Goal: Task Accomplishment & Management: Manage account settings

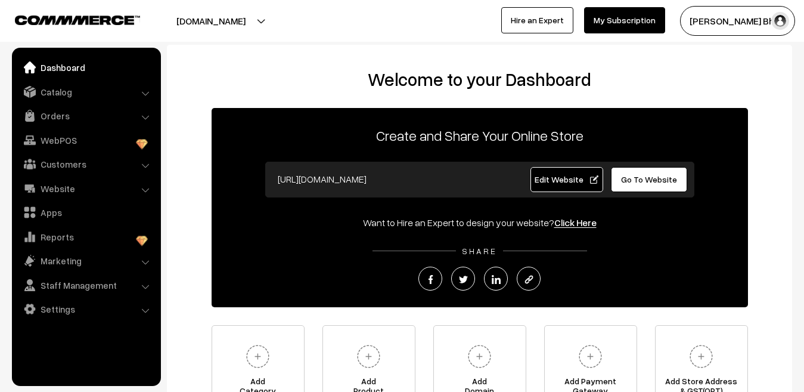
click at [146, 188] on li "Website Website Builder Authors" at bounding box center [86, 188] width 143 height 21
click at [66, 192] on link "Website" at bounding box center [86, 188] width 142 height 21
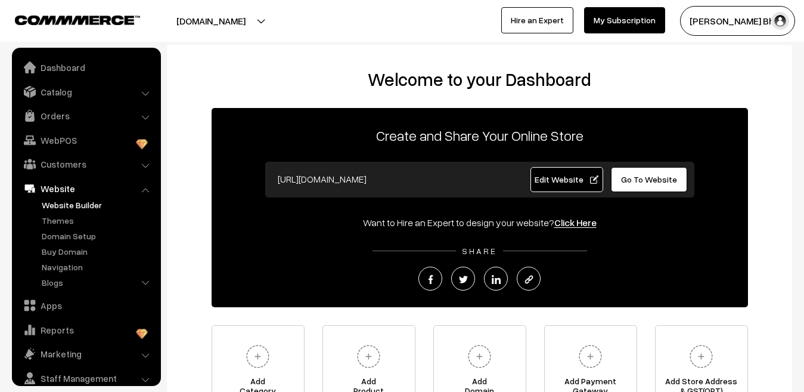
click at [71, 206] on link "Website Builder" at bounding box center [98, 205] width 118 height 13
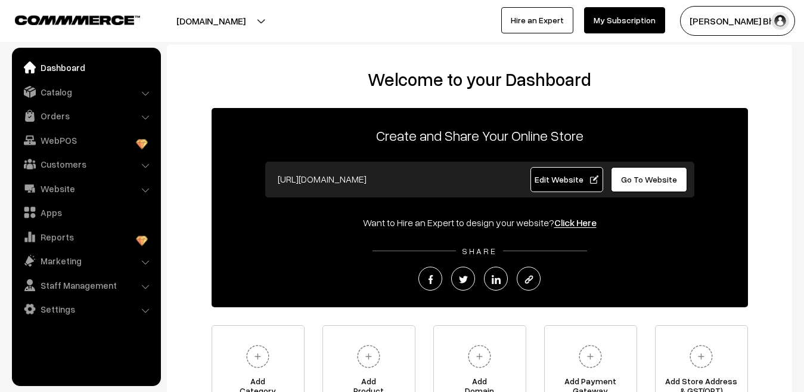
scroll to position [130, 0]
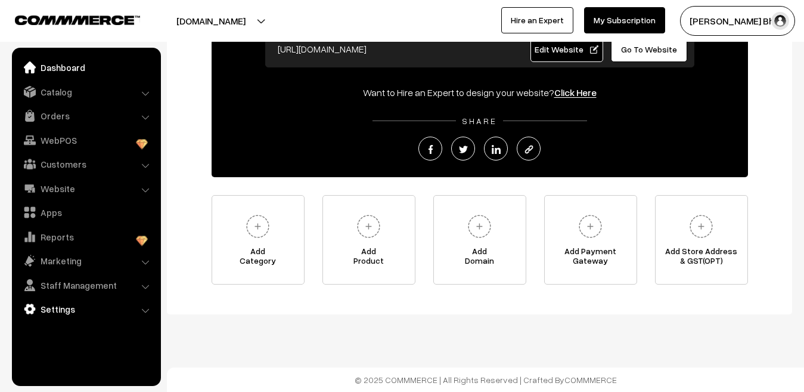
click at [66, 306] on link "Settings" at bounding box center [86, 308] width 142 height 21
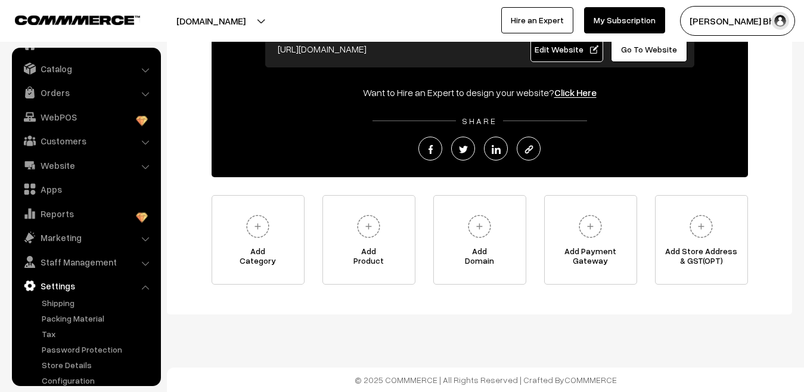
scroll to position [36, 0]
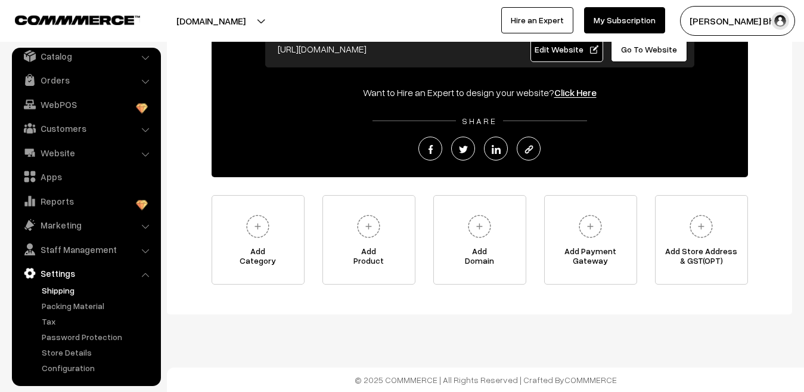
click at [63, 289] on link "Shipping" at bounding box center [98, 290] width 118 height 13
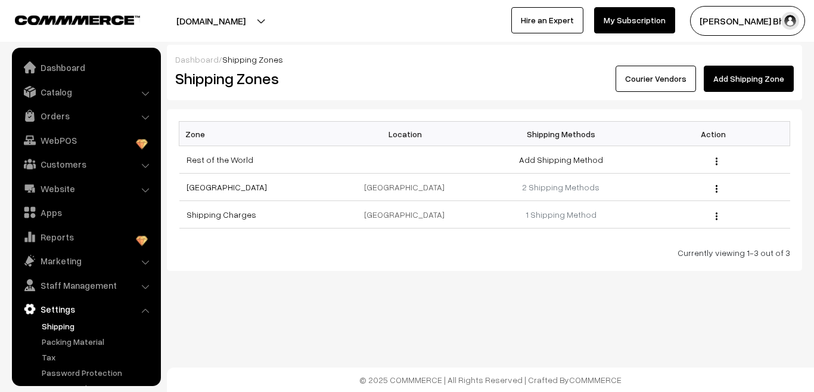
scroll to position [36, 0]
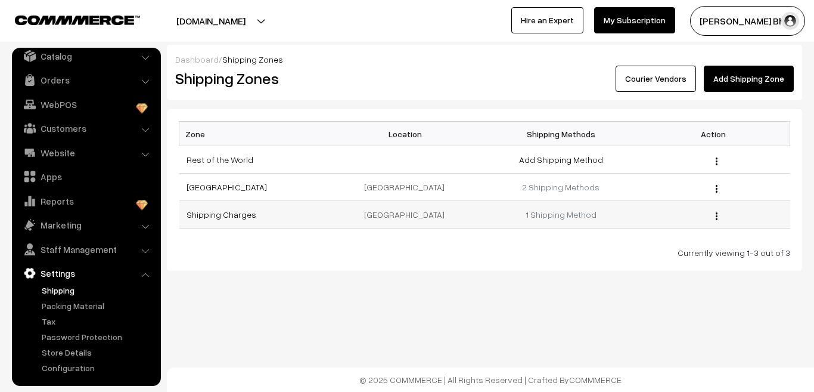
click at [716, 215] on img "button" at bounding box center [717, 216] width 2 height 8
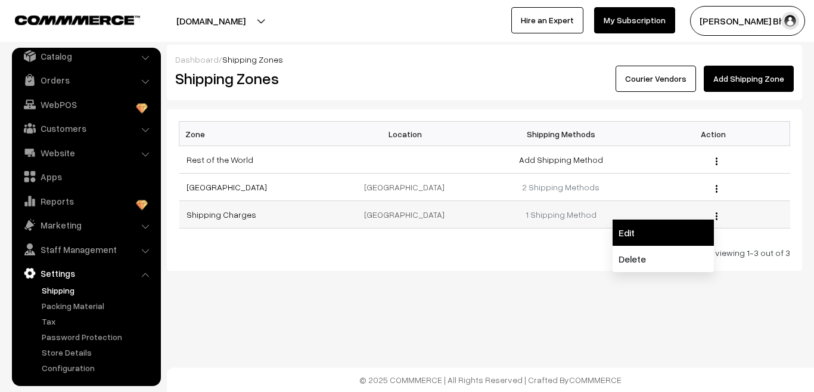
click at [630, 232] on link "Edit" at bounding box center [663, 232] width 101 height 26
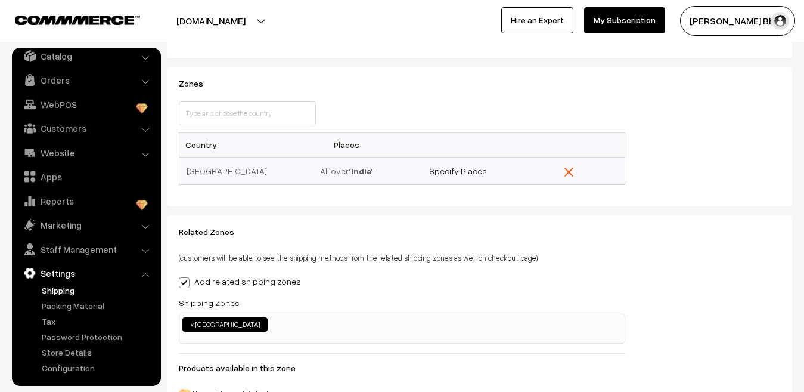
scroll to position [232, 0]
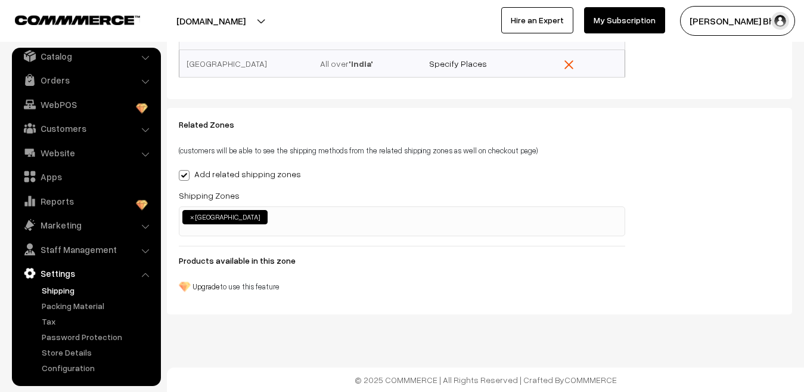
click at [253, 22] on button "[DOMAIN_NAME]" at bounding box center [211, 21] width 153 height 30
click at [488, 309] on div "Related Zones (customers will be able to see the shipping methods from the rela…" at bounding box center [479, 211] width 625 height 206
click at [61, 305] on link "Packing Material" at bounding box center [98, 305] width 118 height 13
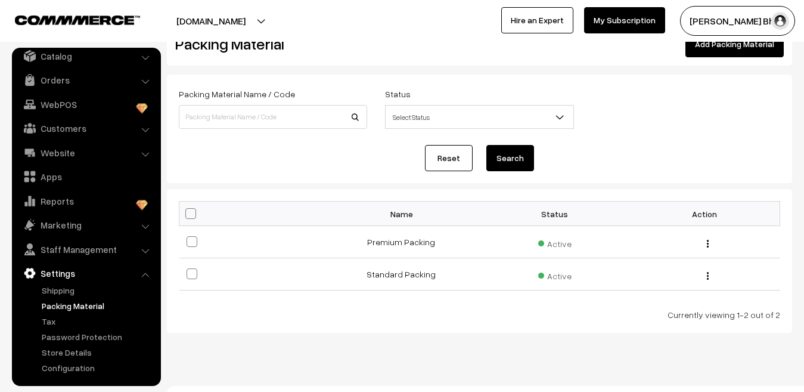
scroll to position [53, 0]
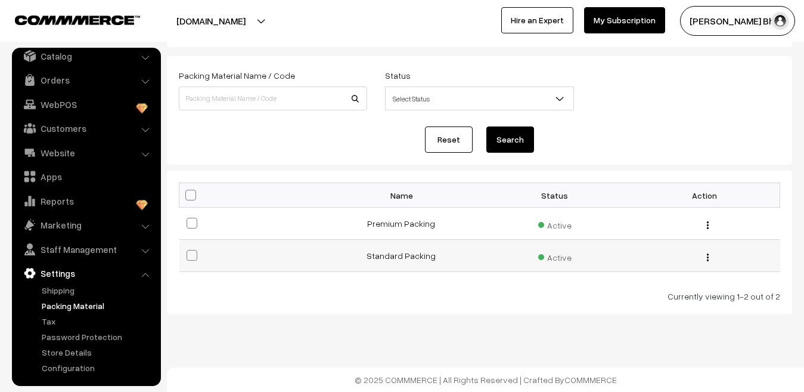
click at [707, 258] on img "button" at bounding box center [708, 257] width 2 height 8
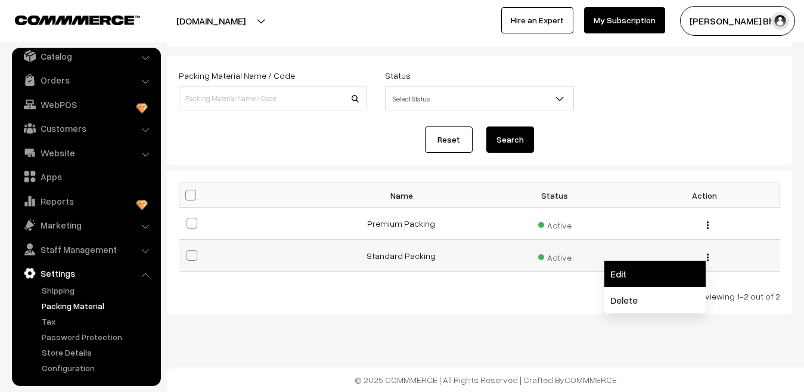
click at [643, 267] on link "Edit" at bounding box center [654, 274] width 101 height 26
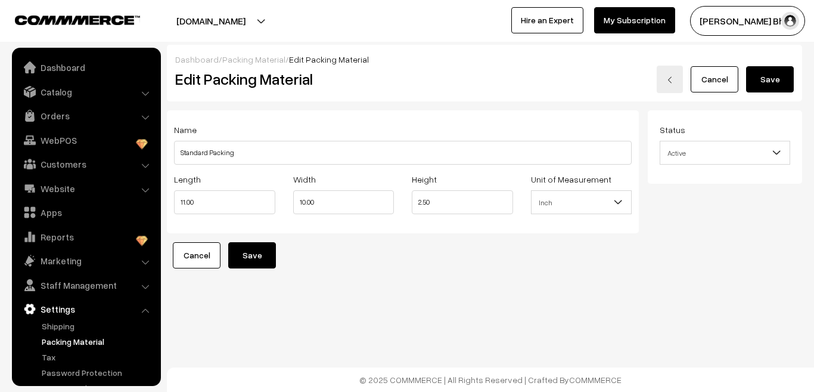
scroll to position [36, 0]
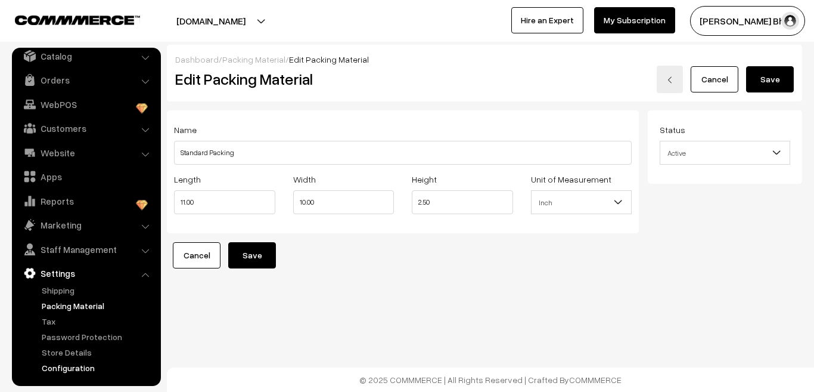
click at [73, 368] on link "Configuration" at bounding box center [98, 367] width 118 height 13
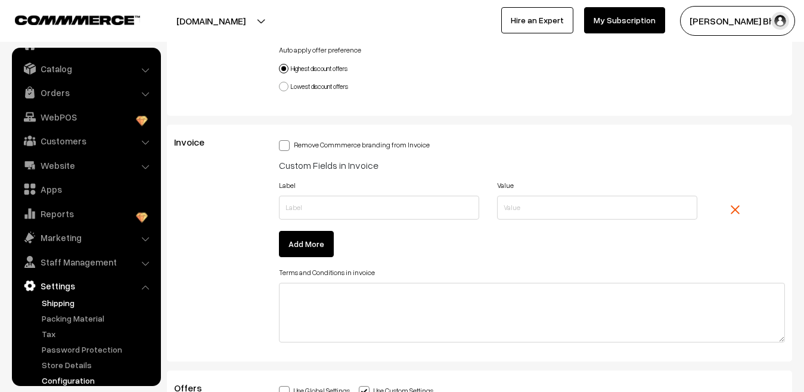
scroll to position [36, 0]
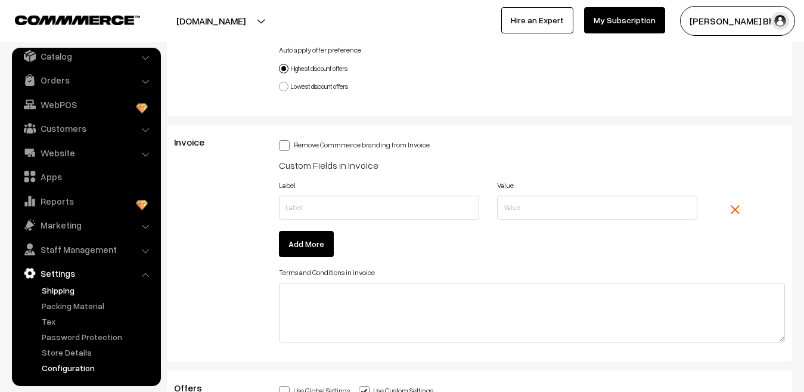
click at [60, 296] on link "Shipping" at bounding box center [98, 290] width 118 height 13
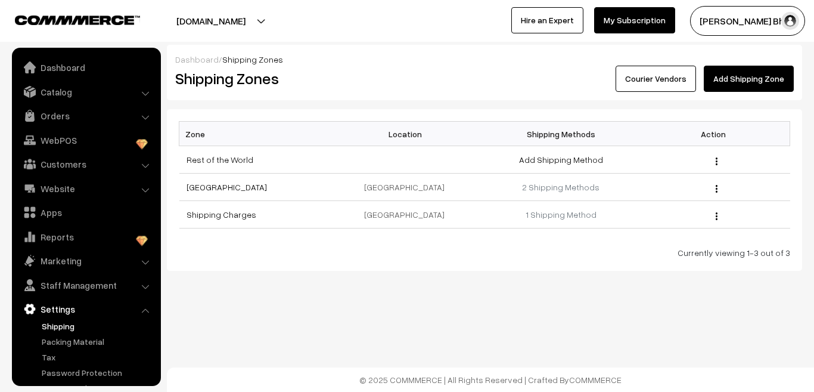
scroll to position [36, 0]
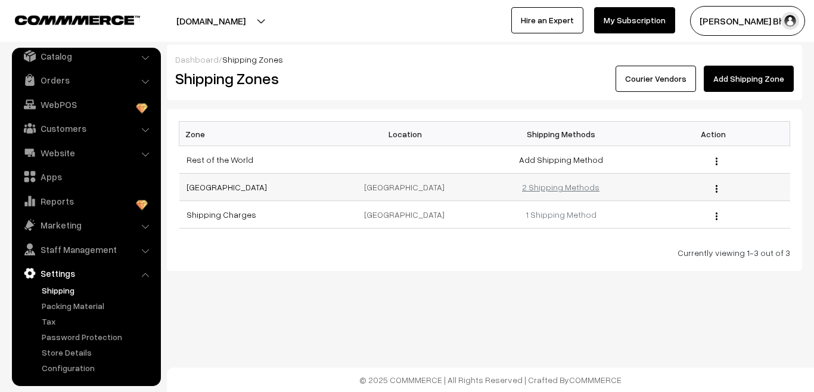
click at [571, 188] on link "2 Shipping Methods" at bounding box center [560, 187] width 77 height 10
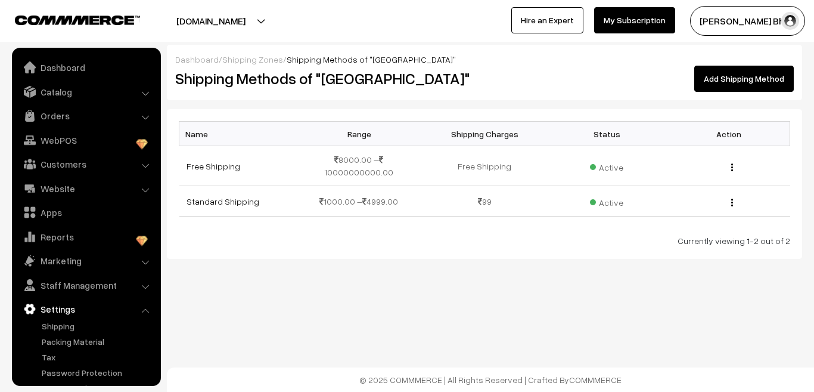
scroll to position [36, 0]
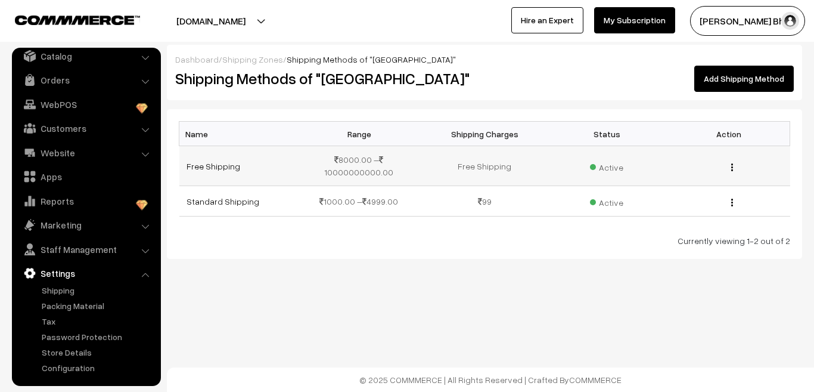
click at [731, 163] on img "button" at bounding box center [732, 167] width 2 height 8
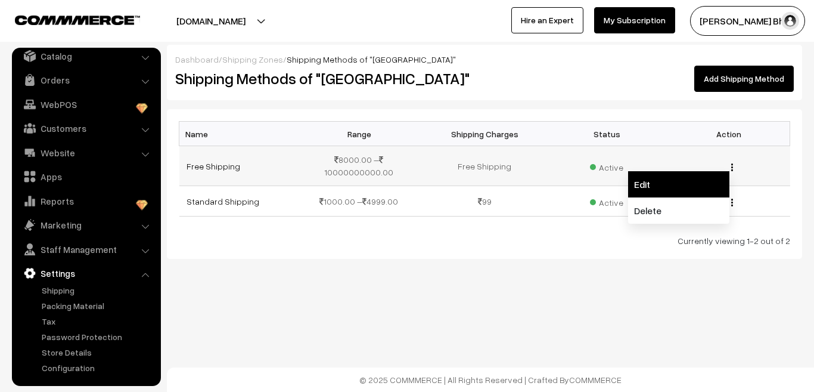
click at [675, 176] on link "Edit" at bounding box center [678, 184] width 101 height 26
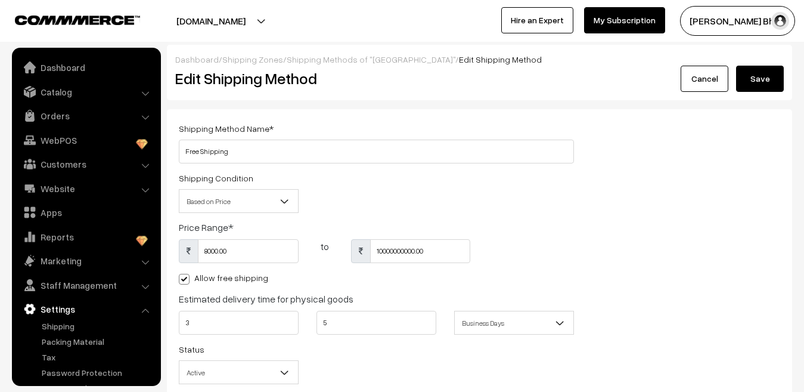
click at [144, 91] on li "Catalog Categories" at bounding box center [86, 91] width 143 height 21
click at [144, 98] on link "Catalog" at bounding box center [86, 91] width 142 height 21
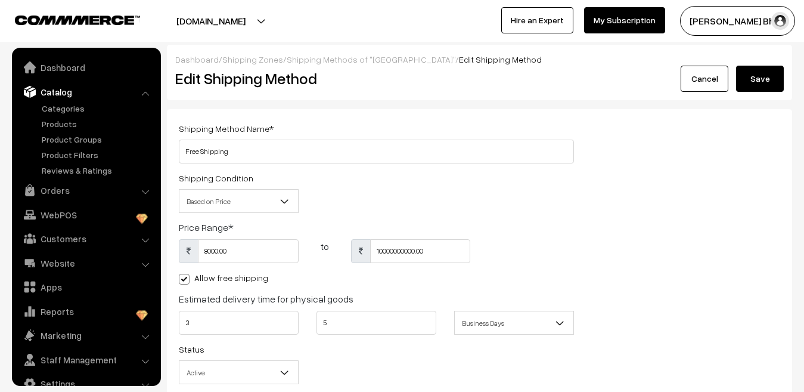
click at [145, 190] on li "Orders Orders" at bounding box center [86, 189] width 143 height 21
click at [44, 193] on link "Orders" at bounding box center [86, 189] width 142 height 21
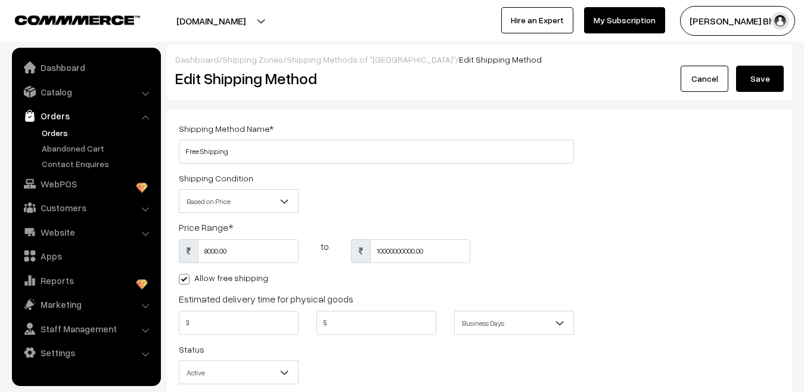
click at [57, 132] on link "Orders" at bounding box center [98, 132] width 118 height 13
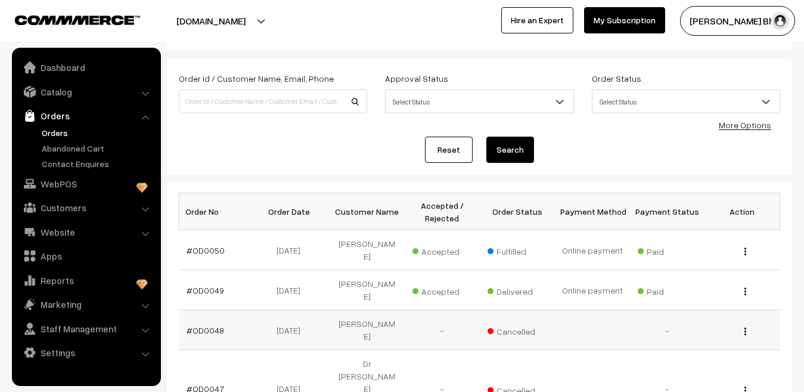
scroll to position [119, 0]
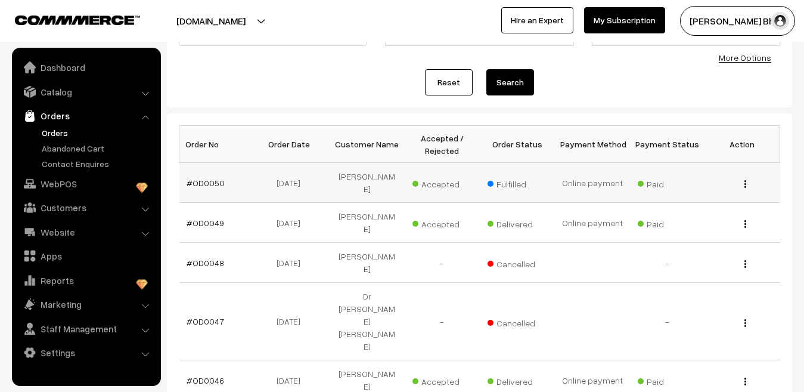
click at [744, 183] on button "button" at bounding box center [745, 184] width 3 height 10
click at [690, 203] on link "View" at bounding box center [692, 201] width 101 height 26
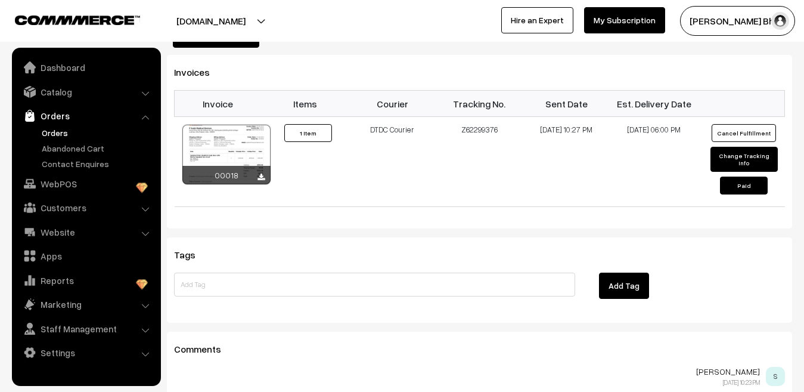
scroll to position [775, 0]
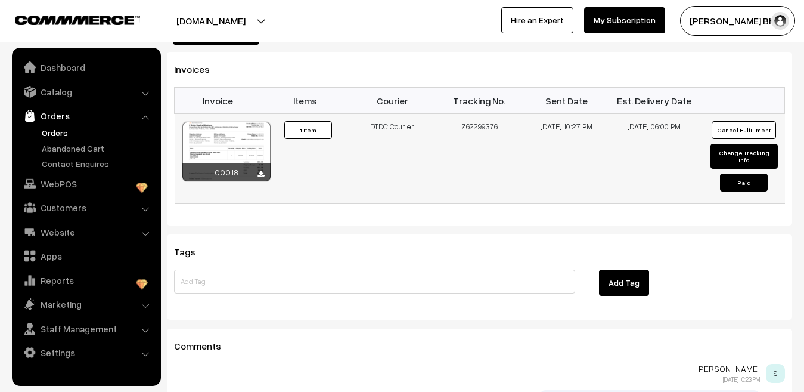
click at [721, 144] on button "Change Tracking Info" at bounding box center [744, 156] width 67 height 25
select select "4"
type input "Z62299376"
type input "26-09-2025 22:27"
type input "30-09-2025 18:00"
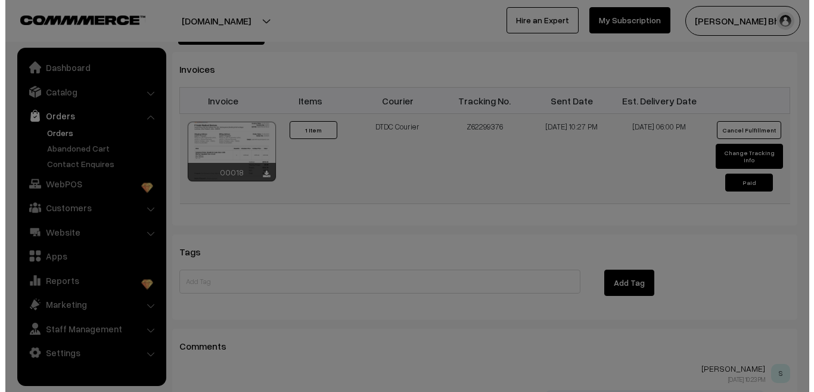
scroll to position [776, 0]
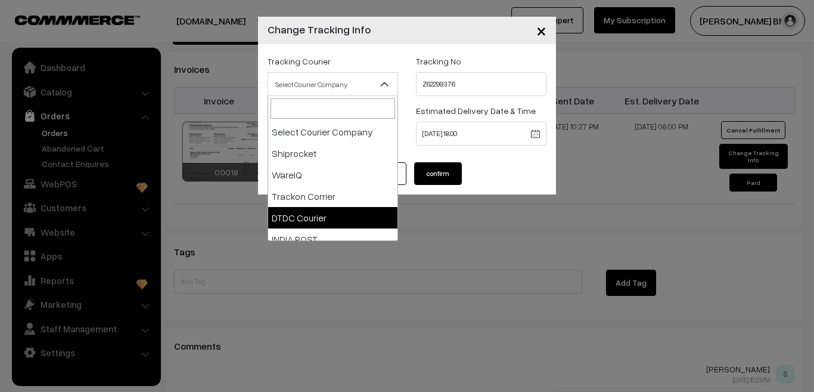
click at [387, 85] on b at bounding box center [385, 84] width 12 height 12
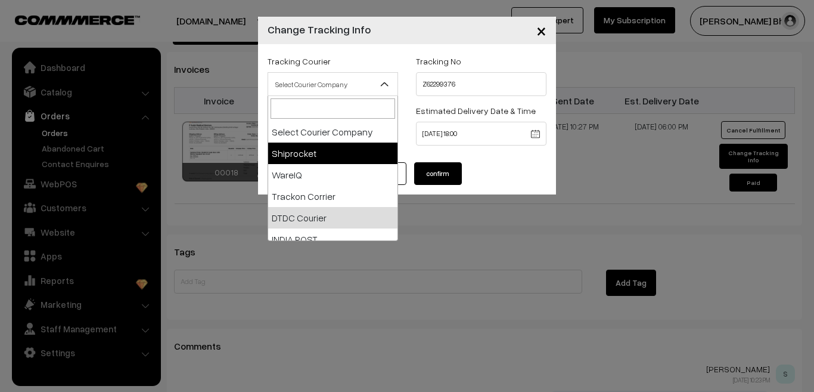
scroll to position [10, 0]
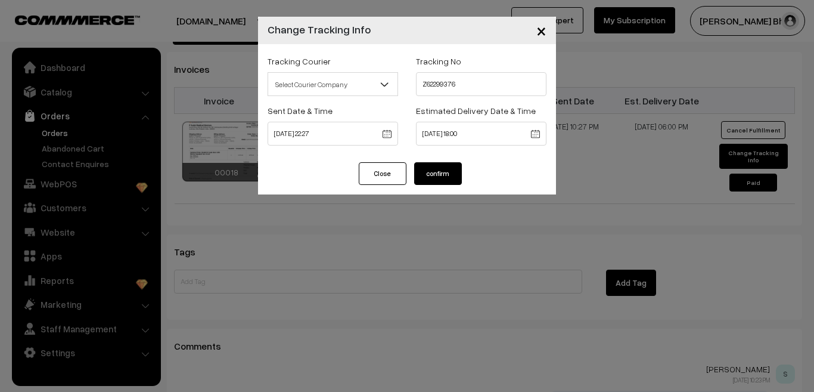
click at [538, 32] on span "×" at bounding box center [542, 30] width 10 height 22
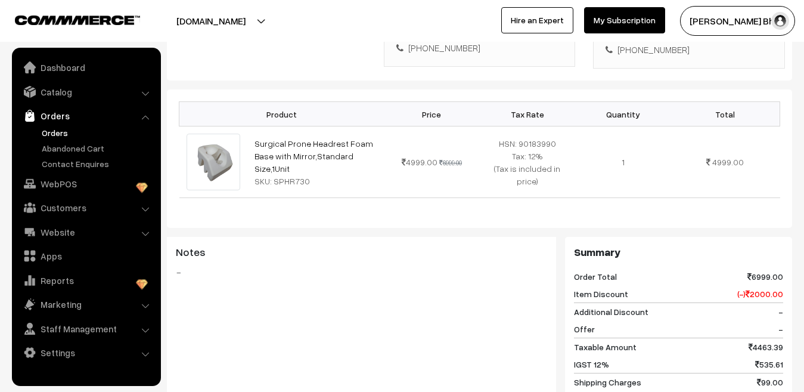
scroll to position [0, 0]
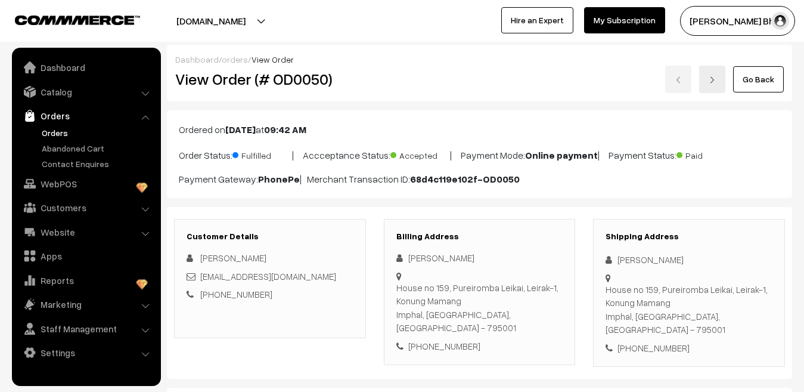
click at [750, 78] on link "Go Back" at bounding box center [758, 79] width 51 height 26
click at [755, 82] on link "Go Back" at bounding box center [758, 79] width 51 height 26
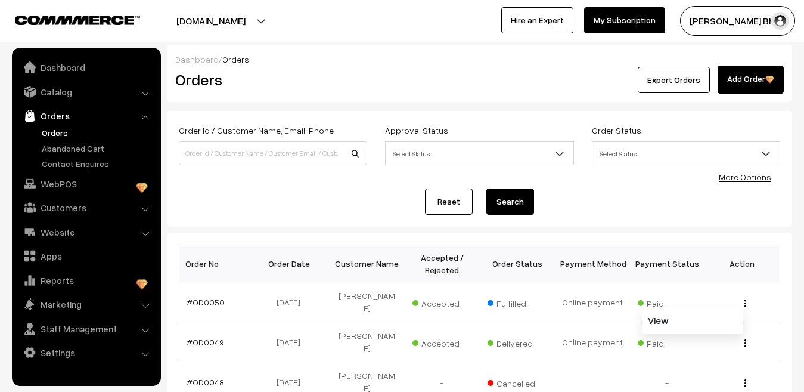
scroll to position [119, 0]
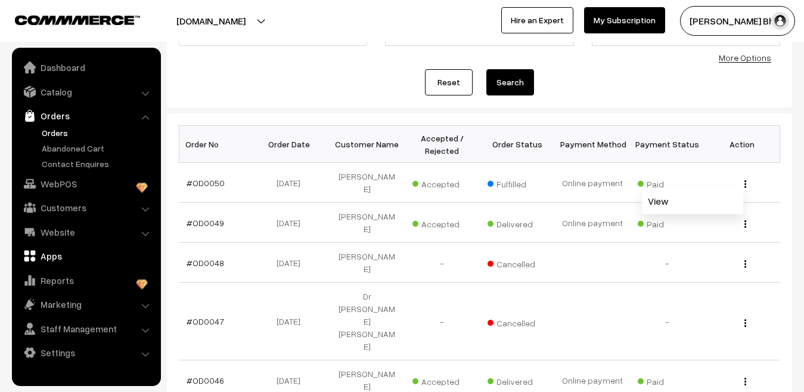
click at [49, 258] on link "Apps" at bounding box center [86, 255] width 142 height 21
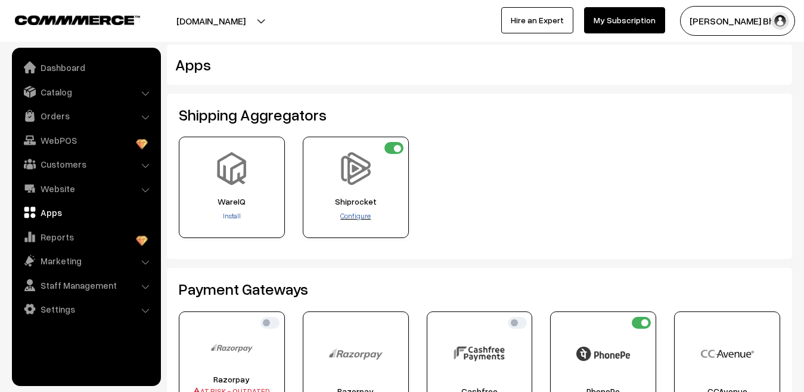
click at [362, 216] on span "Configure" at bounding box center [355, 215] width 30 height 9
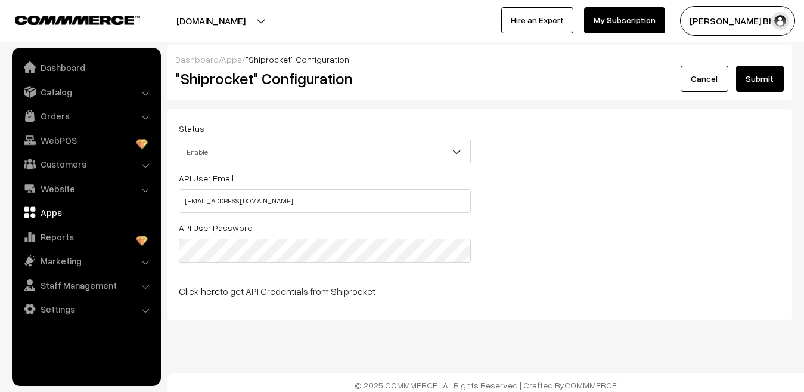
click at [252, 23] on button "[DOMAIN_NAME]" at bounding box center [211, 21] width 153 height 30
click at [637, 201] on div "API User Email sbhattacharya892@gmail.com API User Password Click here to get A…" at bounding box center [479, 238] width 619 height 137
click at [69, 312] on link "Settings" at bounding box center [86, 308] width 142 height 21
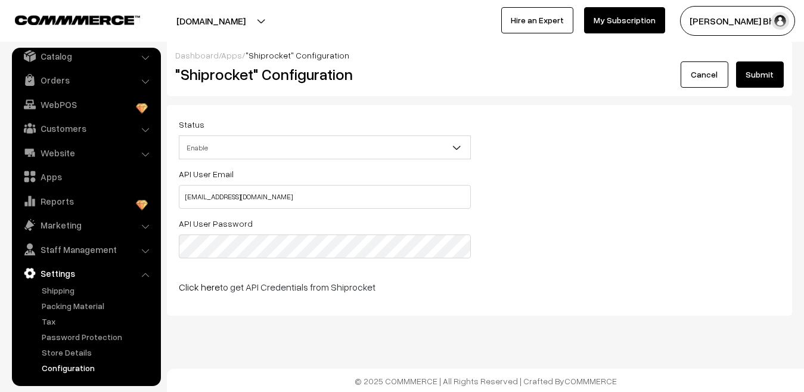
scroll to position [5, 0]
click at [73, 370] on link "Configuration" at bounding box center [98, 367] width 118 height 13
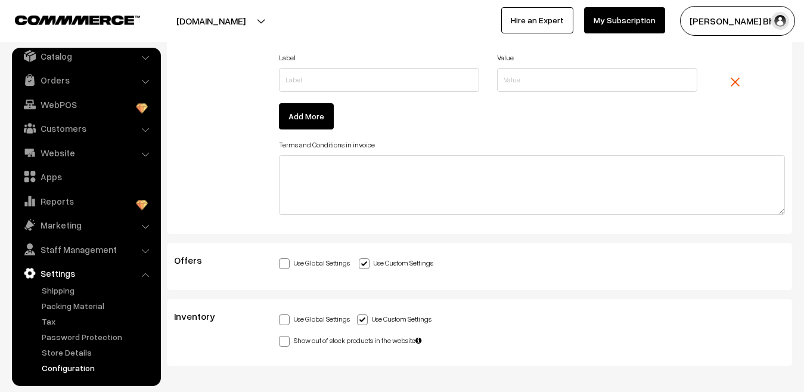
scroll to position [3438, 0]
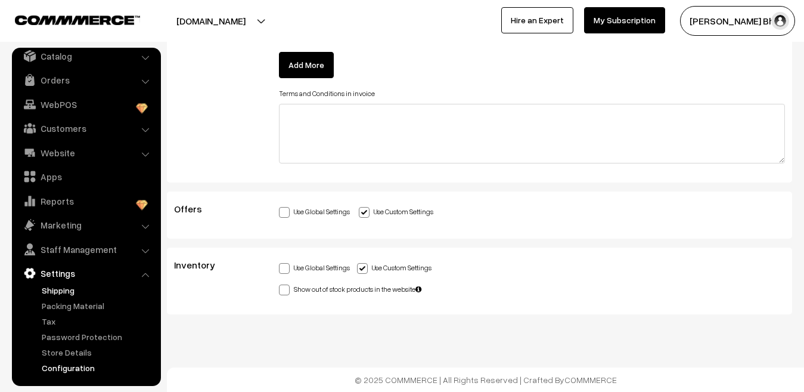
click at [63, 294] on link "Shipping" at bounding box center [98, 290] width 118 height 13
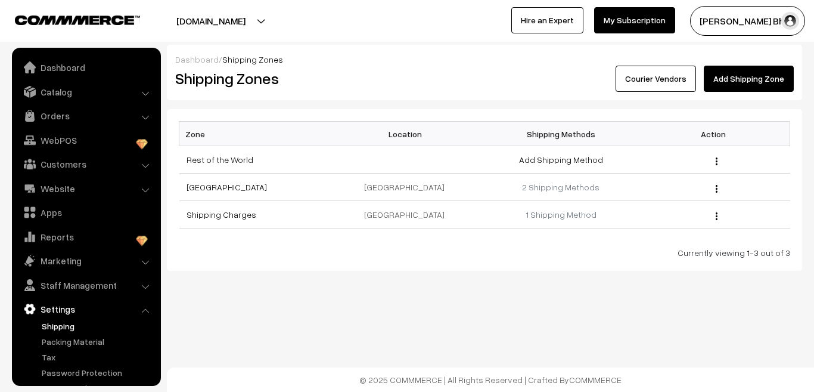
scroll to position [36, 0]
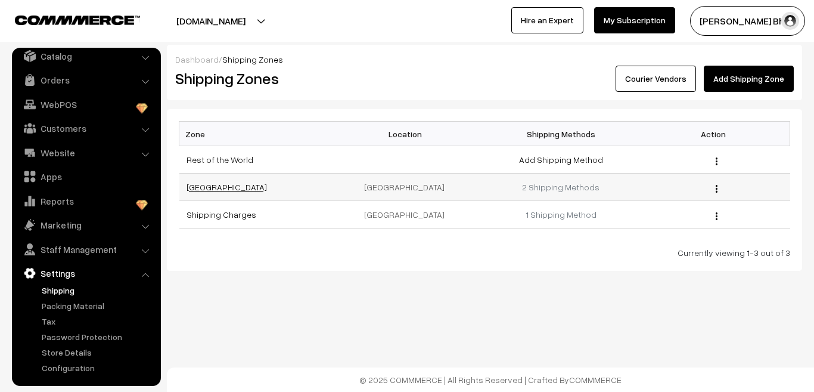
click at [194, 187] on link "[GEOGRAPHIC_DATA]" at bounding box center [227, 187] width 80 height 10
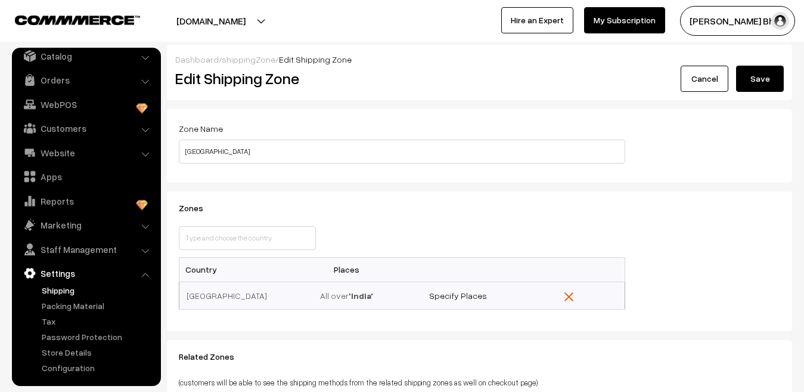
click at [699, 80] on link "Cancel" at bounding box center [705, 79] width 48 height 26
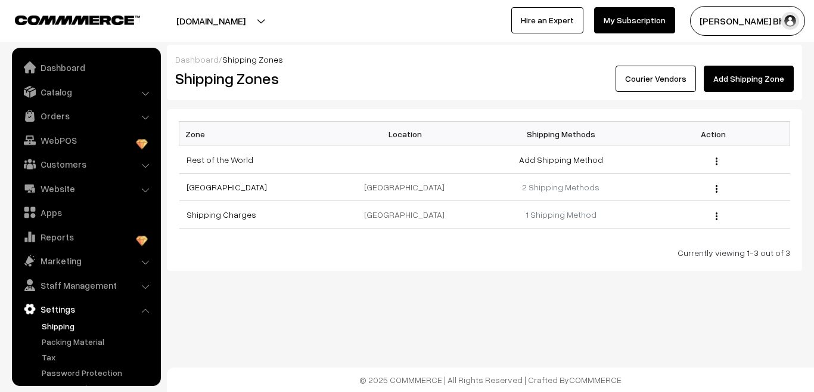
scroll to position [36, 0]
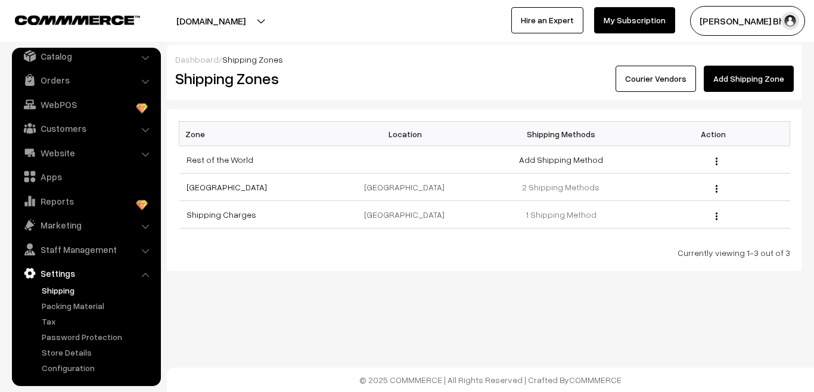
click at [677, 79] on link "Courier Vendors" at bounding box center [656, 79] width 80 height 26
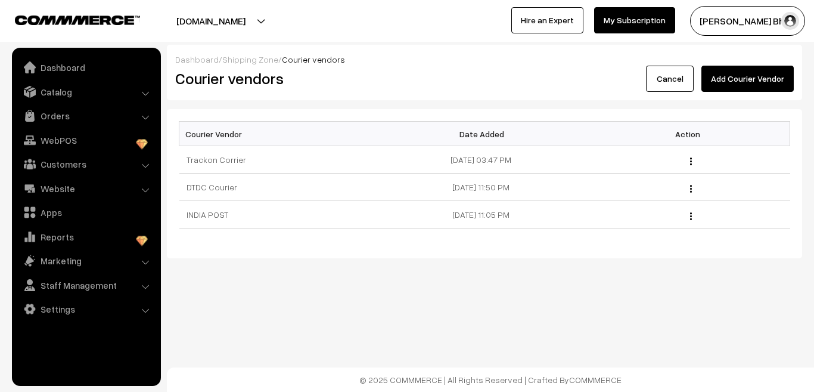
click at [777, 77] on button "Add Courier Vendor" at bounding box center [748, 79] width 92 height 26
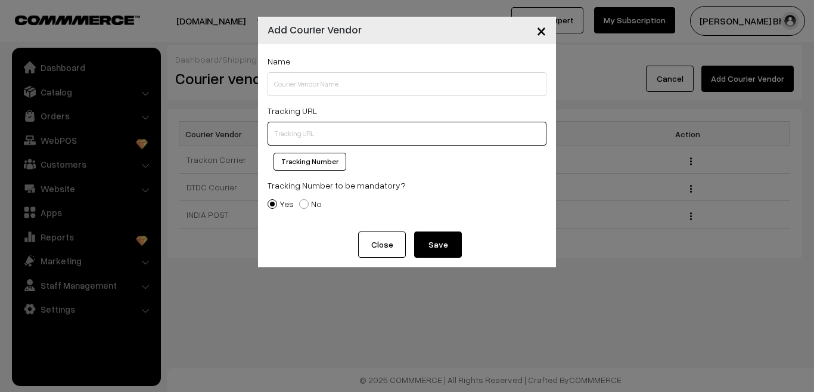
click at [283, 134] on input "text" at bounding box center [407, 134] width 279 height 24
paste input "[URL][DOMAIN_NAME]"
type input "[URL][DOMAIN_NAME]"
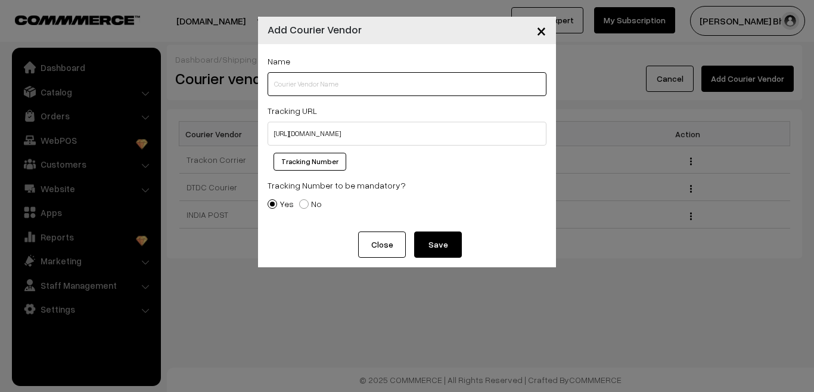
click at [279, 82] on input "text" at bounding box center [407, 84] width 279 height 24
type input "T"
type input "t"
type input "THE PROFESSIONAL COURIERS"
click at [325, 161] on button "Tracking Number" at bounding box center [310, 162] width 73 height 18
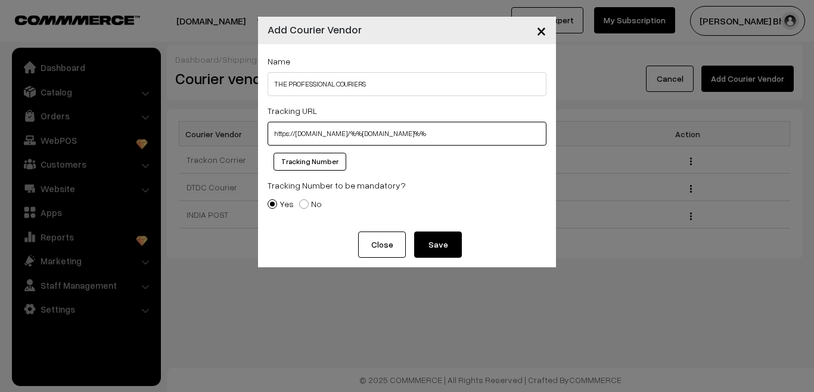
click at [440, 131] on input "https://www.tpcindia.com/%%tracking.number%%" at bounding box center [407, 134] width 279 height 24
type input "h"
paste input "https://www.tpcindia.com/"
type input "h"
paste input "https://www.tpcindia.com/"
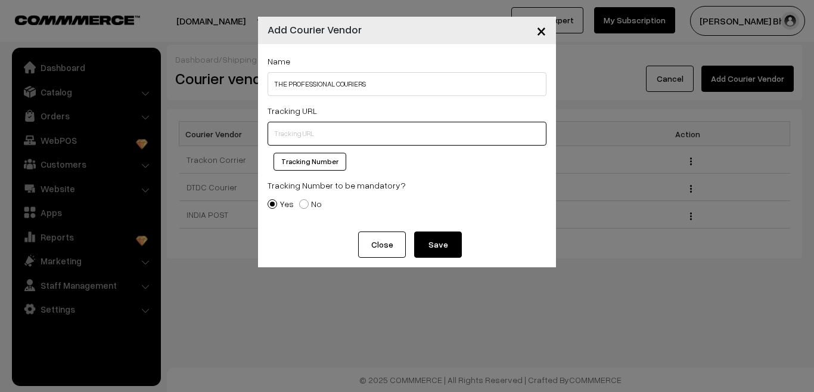
type input "https://www.tpcindia.com/"
click at [430, 243] on button "Save" at bounding box center [438, 244] width 48 height 26
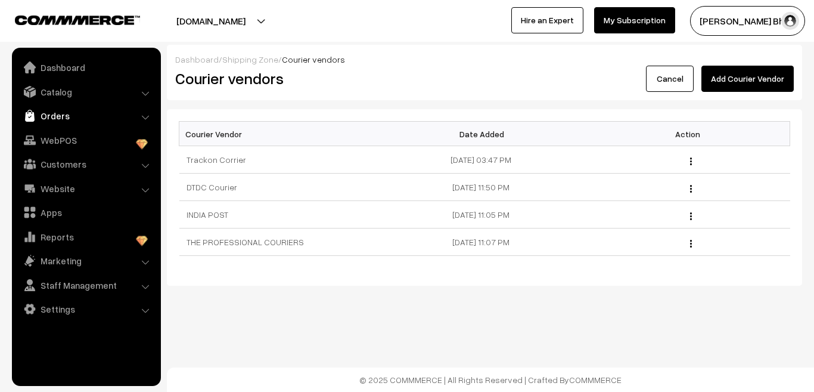
click at [63, 119] on link "Orders" at bounding box center [86, 115] width 142 height 21
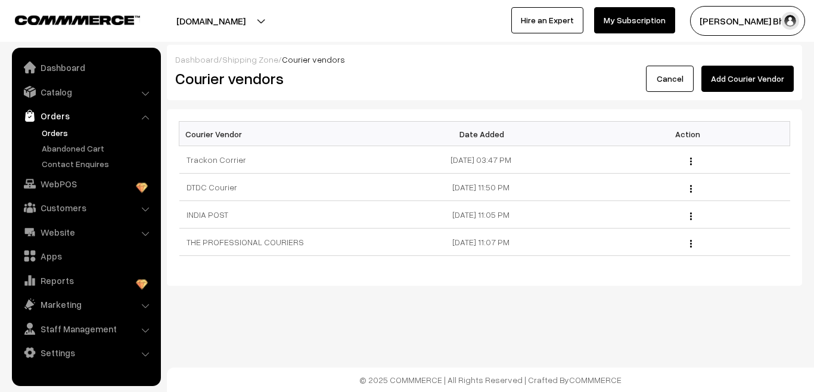
click at [57, 133] on link "Orders" at bounding box center [98, 132] width 118 height 13
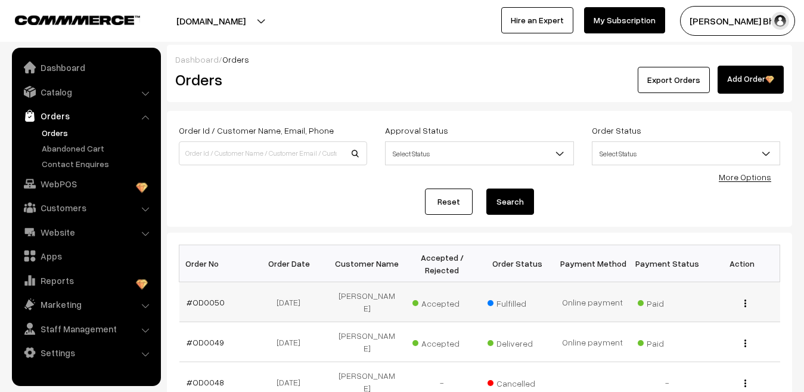
click at [743, 305] on div "View" at bounding box center [742, 302] width 61 height 13
click at [744, 302] on button "button" at bounding box center [745, 303] width 3 height 10
click at [669, 317] on link "View" at bounding box center [692, 320] width 101 height 26
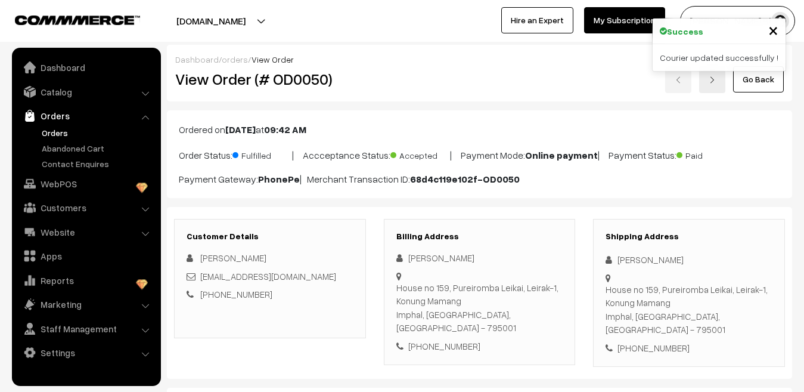
scroll to position [715, 0]
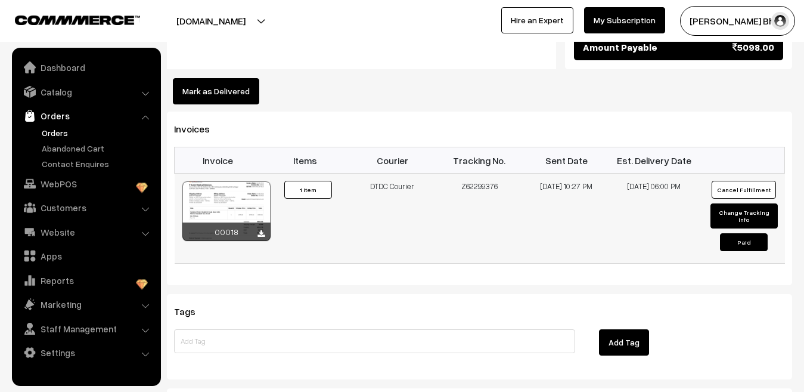
click at [732, 203] on button "Change Tracking Info" at bounding box center [744, 215] width 67 height 25
select select "4"
type input "Z62299376"
type input "26-09-2025 22:27"
type input "30-09-2025 18:00"
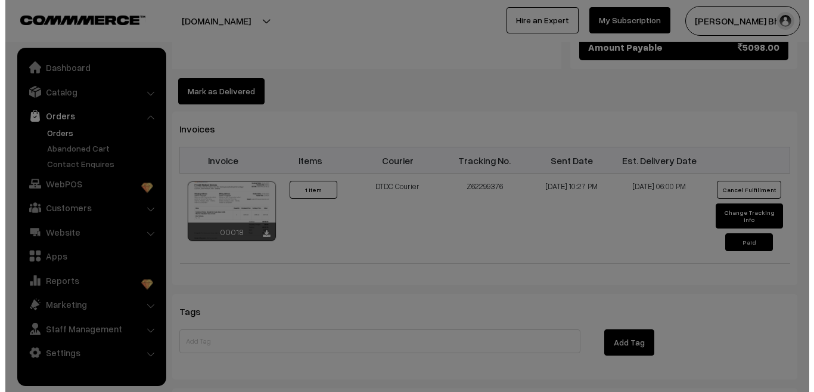
scroll to position [717, 0]
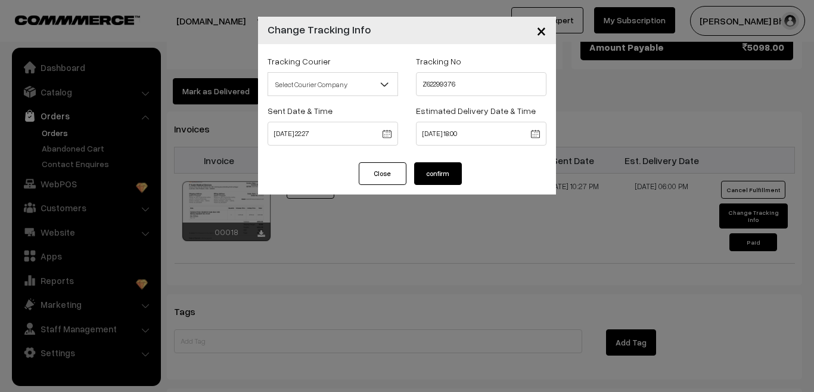
click at [384, 82] on b at bounding box center [385, 84] width 12 height 12
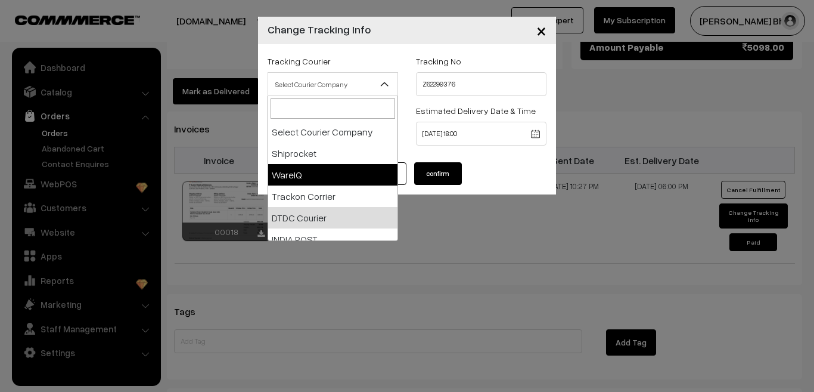
scroll to position [45, 0]
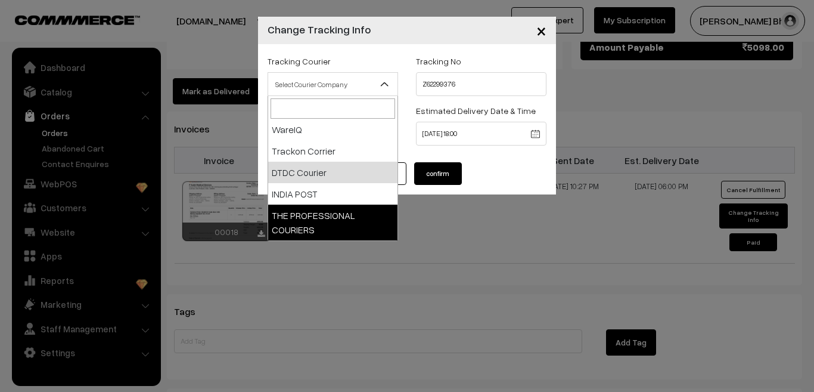
select select "6"
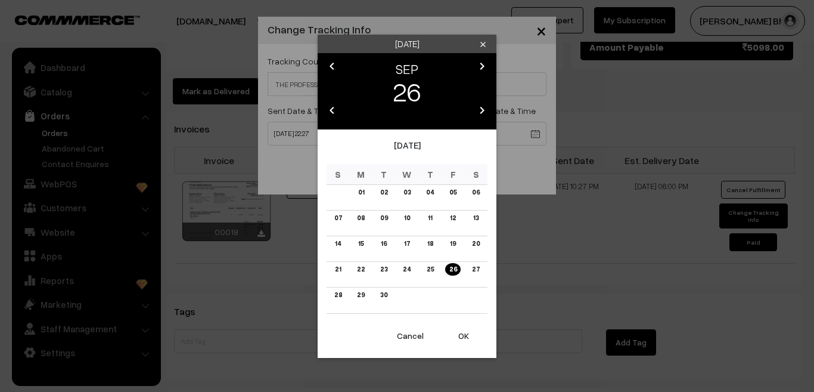
click at [476, 269] on link "27" at bounding box center [476, 269] width 15 height 13
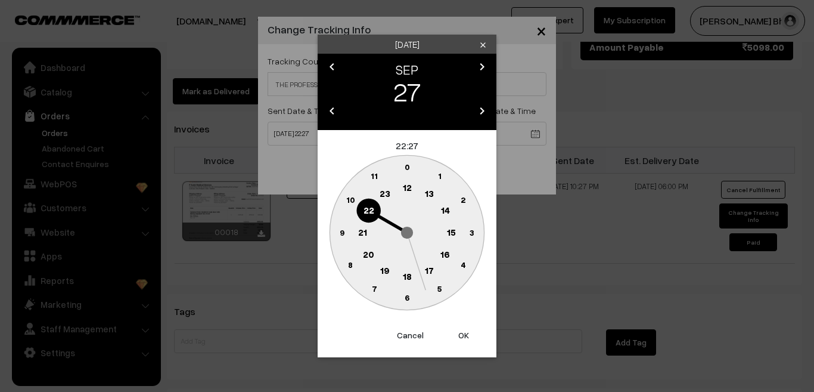
click at [461, 334] on button "OK" at bounding box center [464, 335] width 48 height 26
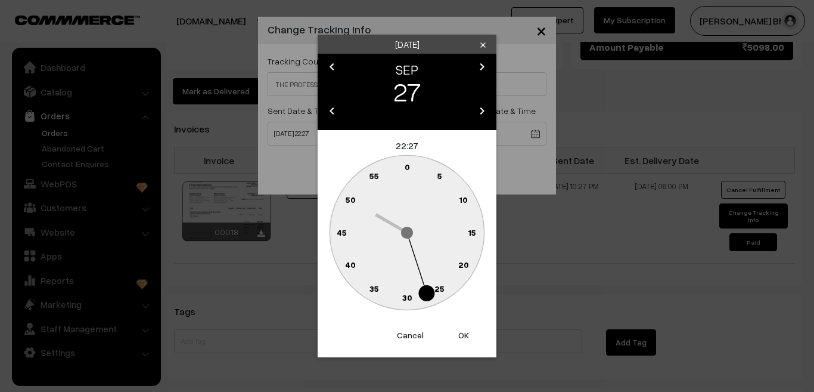
click at [461, 334] on button "OK" at bounding box center [464, 335] width 48 height 26
type input "27-09-2025 22:27"
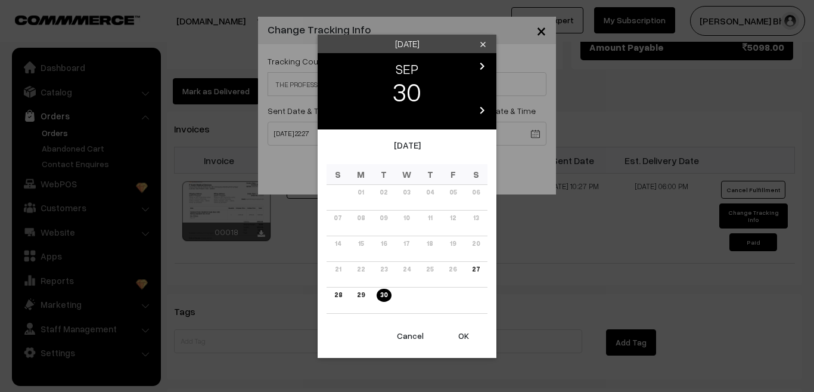
click at [480, 108] on icon "chevron_right" at bounding box center [482, 110] width 14 height 14
click at [407, 194] on link "02" at bounding box center [406, 192] width 15 height 13
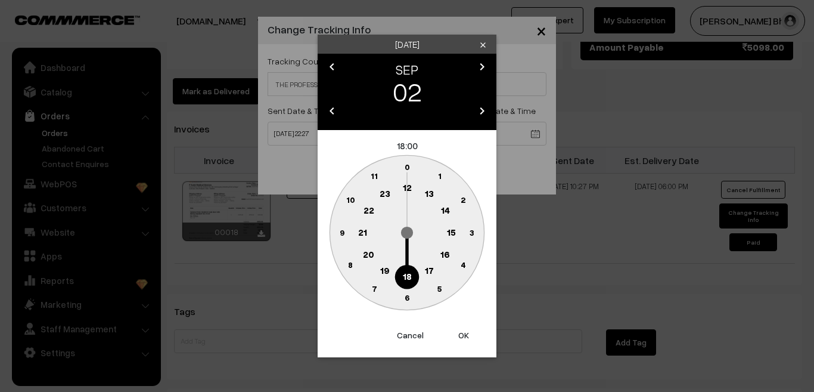
click at [463, 337] on button "OK" at bounding box center [464, 335] width 48 height 26
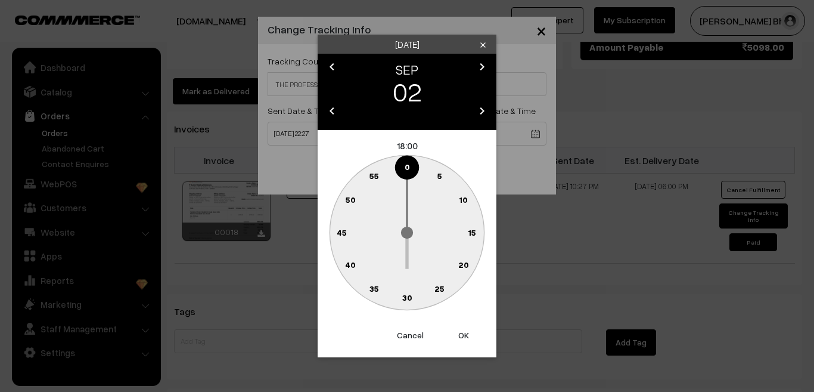
click at [463, 335] on button "OK" at bounding box center [464, 335] width 48 height 26
type input "02-09-2026 18:00"
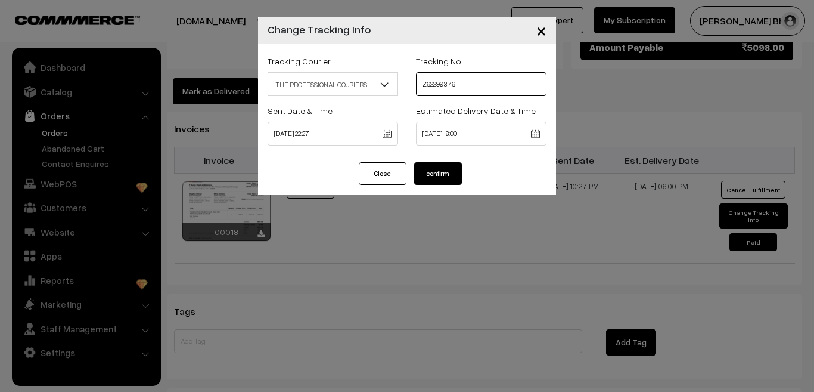
click at [466, 86] on input "Z62299376" at bounding box center [481, 84] width 131 height 24
type input "Z"
type input "DEL530715996"
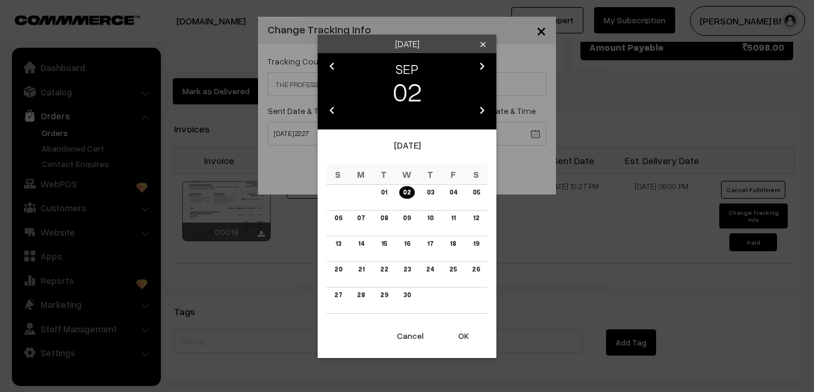
click at [480, 63] on icon "chevron_right" at bounding box center [482, 66] width 14 height 14
click at [463, 336] on button "OK" at bounding box center [464, 336] width 48 height 26
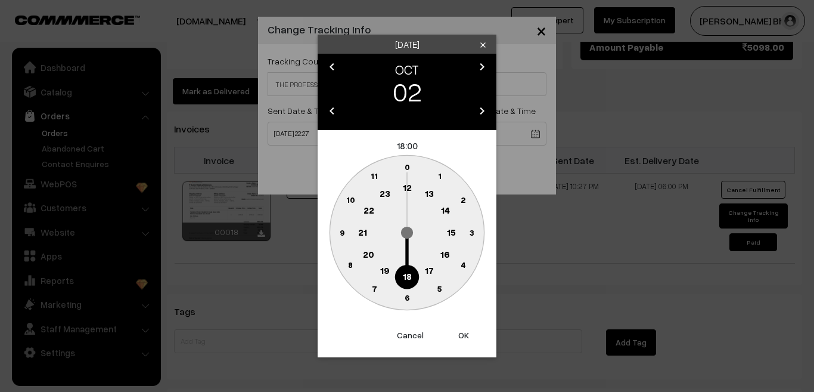
click at [463, 334] on button "OK" at bounding box center [464, 335] width 48 height 26
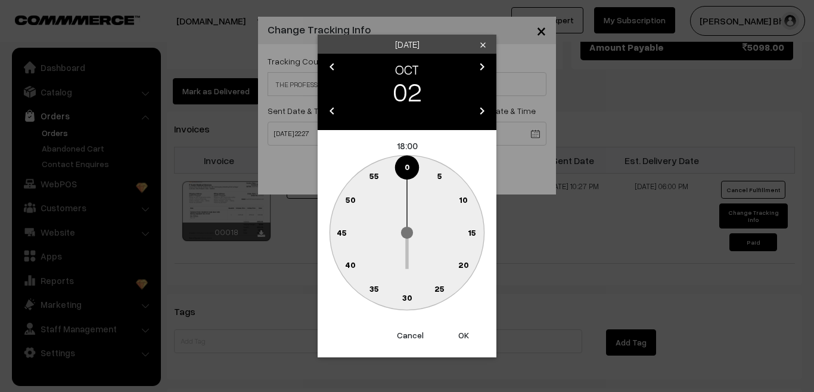
click at [463, 334] on button "OK" at bounding box center [464, 335] width 48 height 26
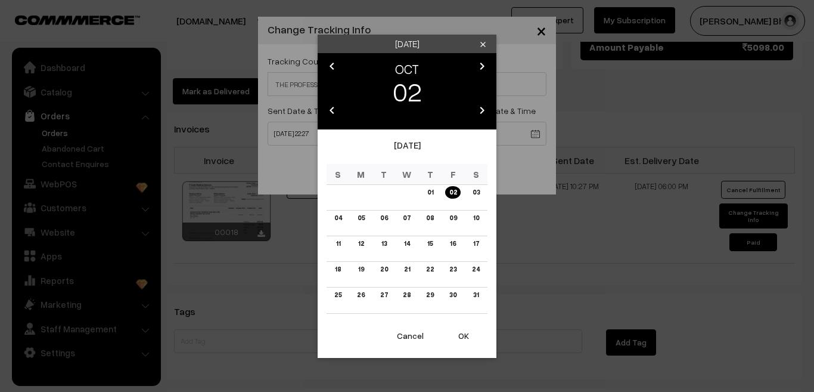
click at [386, 143] on div "October 2026" at bounding box center [407, 151] width 161 height 26
click at [333, 112] on icon "chevron_left" at bounding box center [332, 110] width 14 height 14
click at [463, 334] on button "OK" at bounding box center [464, 336] width 48 height 26
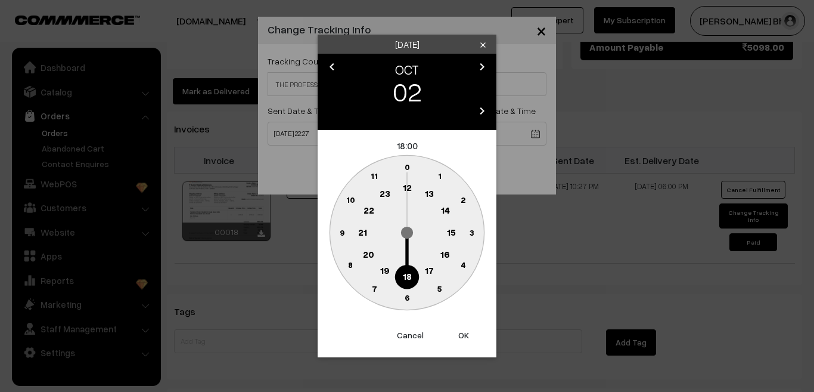
click at [463, 334] on button "OK" at bounding box center [464, 335] width 48 height 26
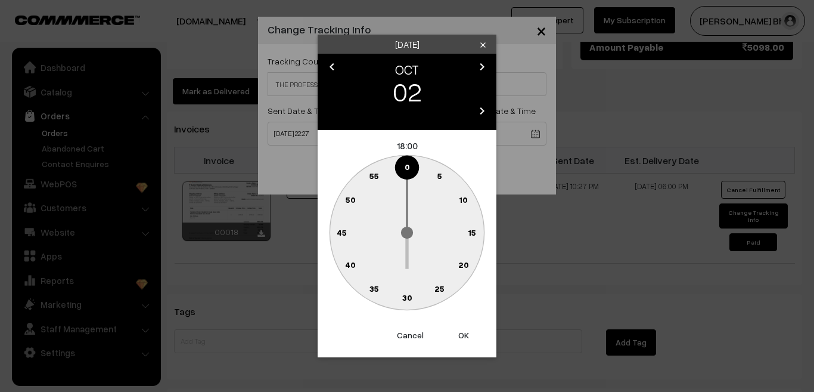
click at [463, 334] on button "OK" at bounding box center [464, 335] width 48 height 26
type input "02-10-2025 18:00"
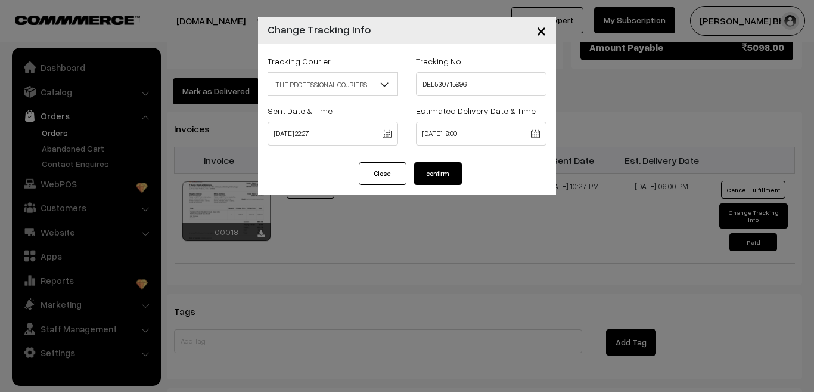
click at [443, 171] on button "confirm" at bounding box center [438, 173] width 48 height 23
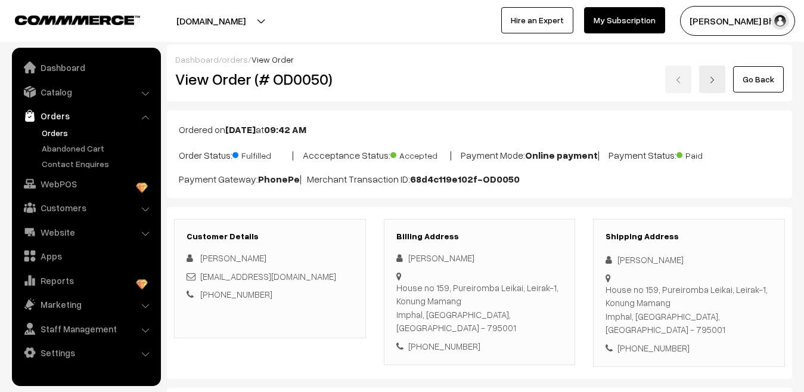
click at [782, 21] on img "button" at bounding box center [780, 21] width 18 height 18
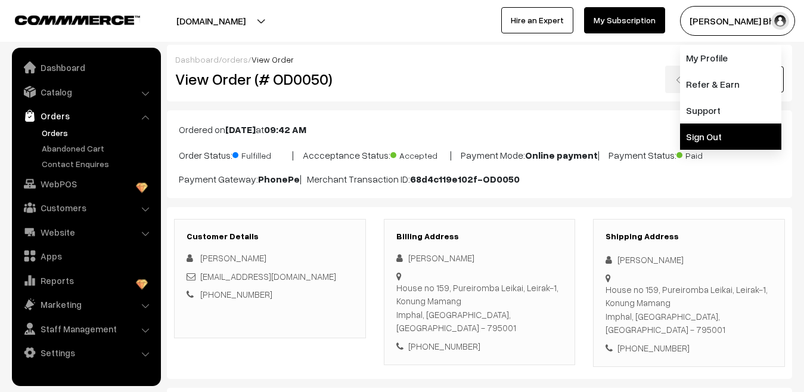
click at [716, 138] on link "Sign Out" at bounding box center [730, 136] width 101 height 26
